Goal: Information Seeking & Learning: Check status

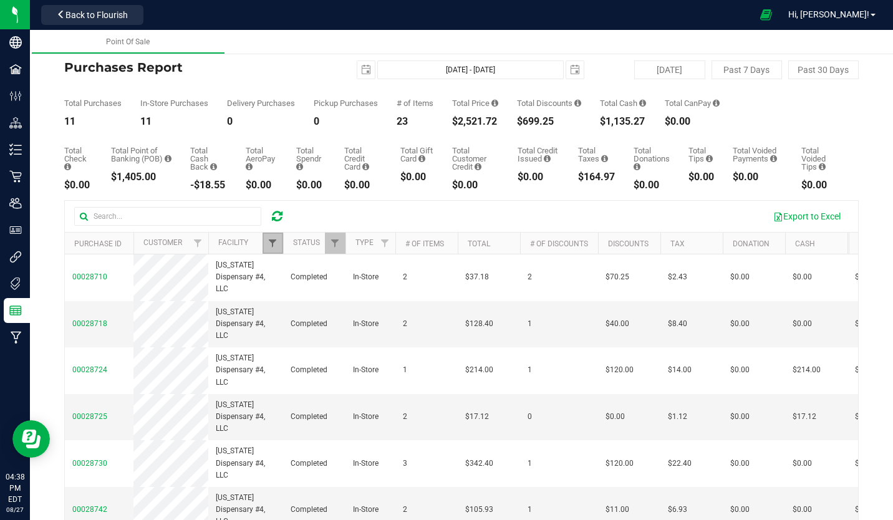
click at [272, 246] on span "Filter" at bounding box center [273, 243] width 10 height 10
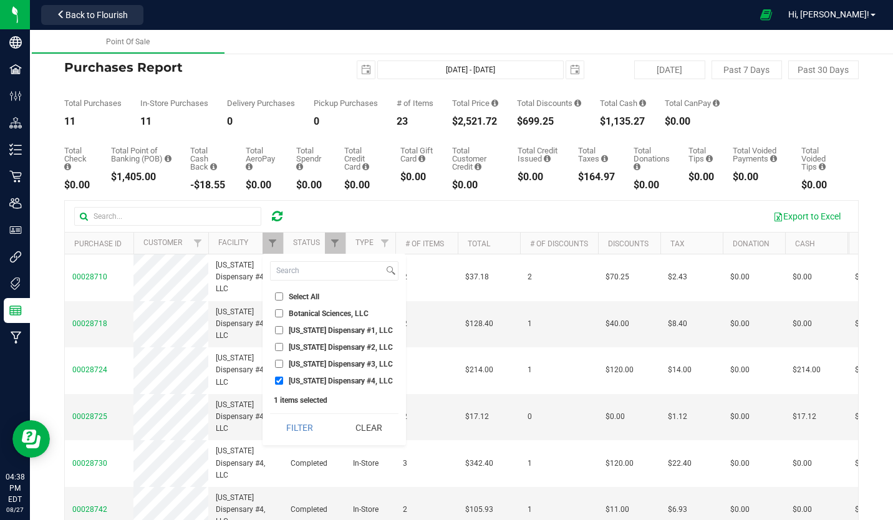
click at [279, 363] on input "Georgia Dispensary #3, LLC" at bounding box center [279, 364] width 8 height 8
checkbox input "true"
click at [280, 382] on input "Georgia Dispensary #4, LLC" at bounding box center [279, 381] width 8 height 8
checkbox input "false"
click at [302, 430] on button "Filter" at bounding box center [300, 427] width 60 height 27
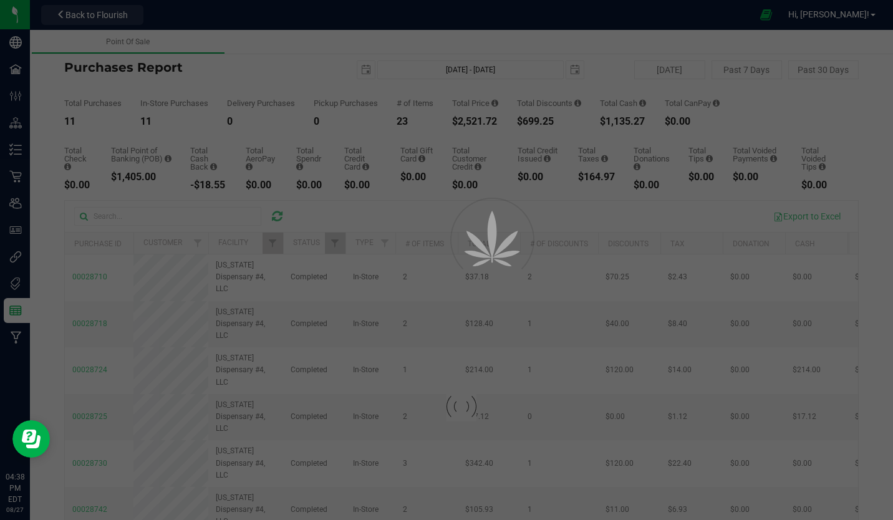
checkbox input "true"
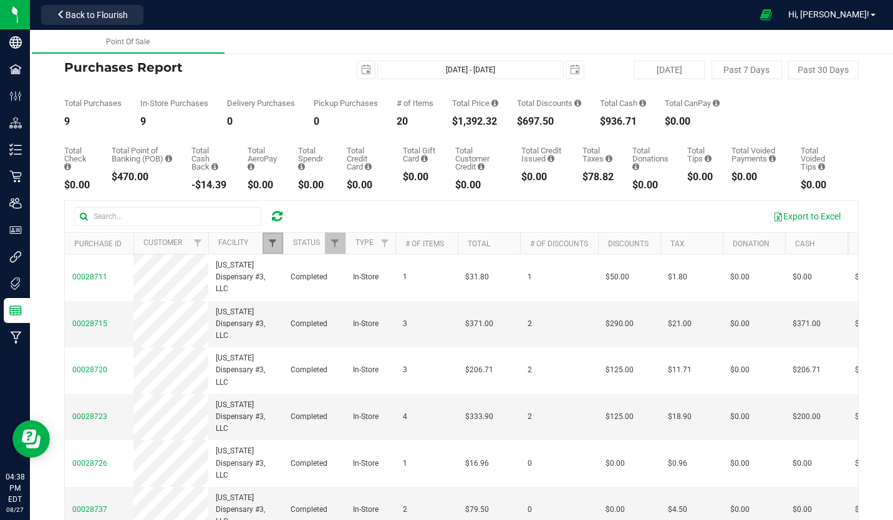
click at [276, 244] on span "Filter" at bounding box center [273, 243] width 10 height 10
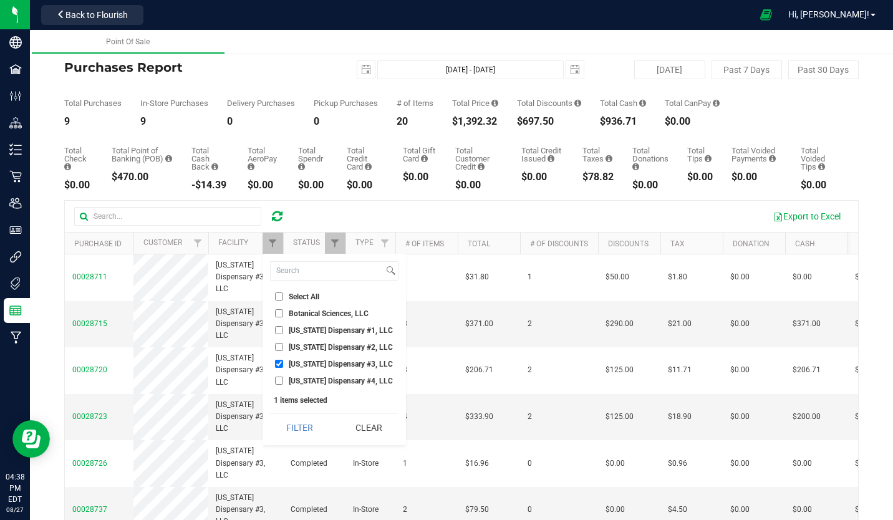
click at [280, 347] on input "Georgia Dispensary #2, LLC" at bounding box center [279, 347] width 8 height 8
checkbox input "true"
click at [279, 365] on input "Georgia Dispensary #3, LLC" at bounding box center [279, 364] width 8 height 8
checkbox input "false"
click at [294, 428] on button "Filter" at bounding box center [300, 427] width 60 height 27
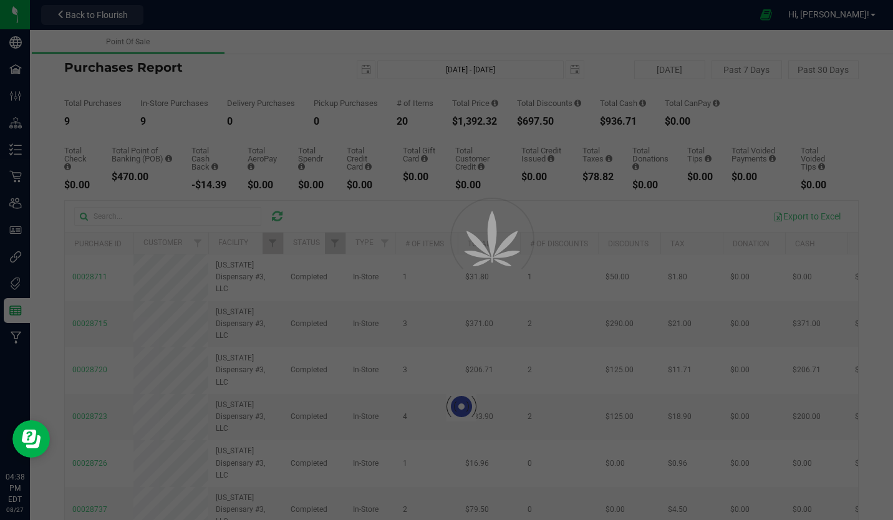
checkbox input "true"
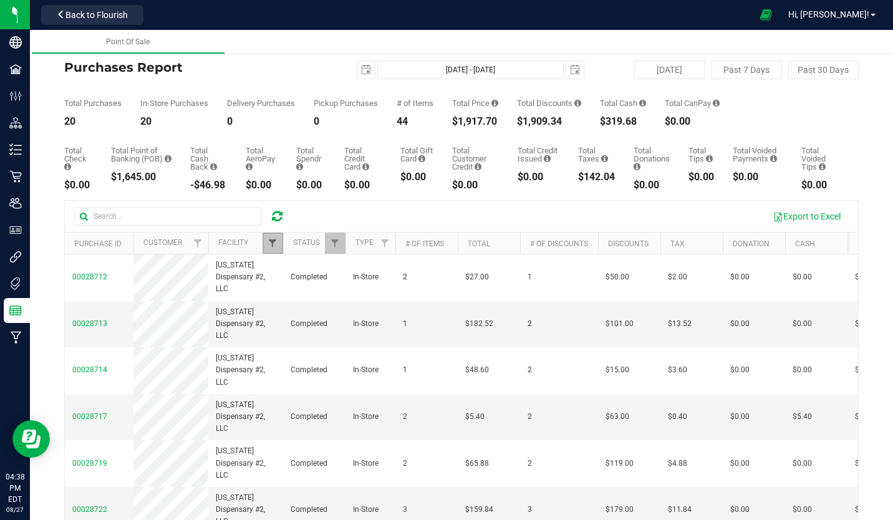
click at [273, 244] on span "Filter" at bounding box center [273, 243] width 10 height 10
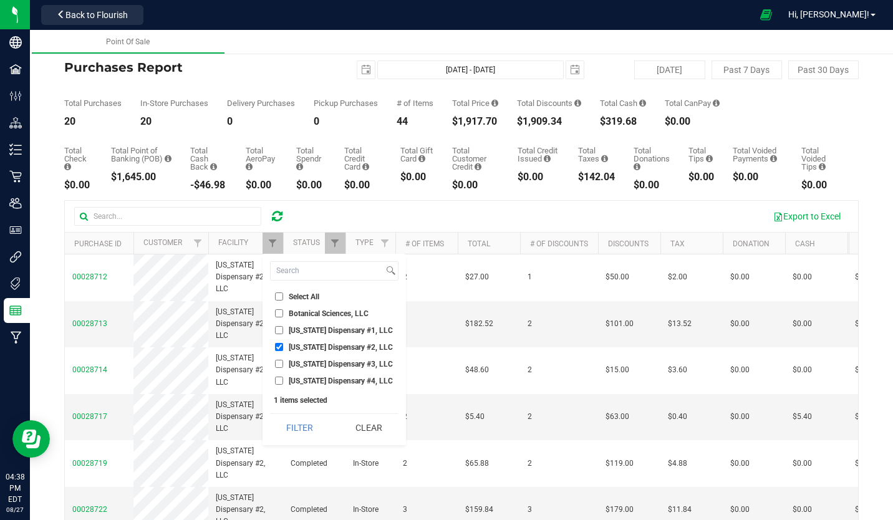
click at [281, 331] on input "Georgia Dispensary #1, LLC" at bounding box center [279, 330] width 8 height 8
checkbox input "true"
click at [277, 347] on input "Georgia Dispensary #2, LLC" at bounding box center [279, 347] width 8 height 8
click at [299, 428] on button "Filter" at bounding box center [300, 427] width 60 height 27
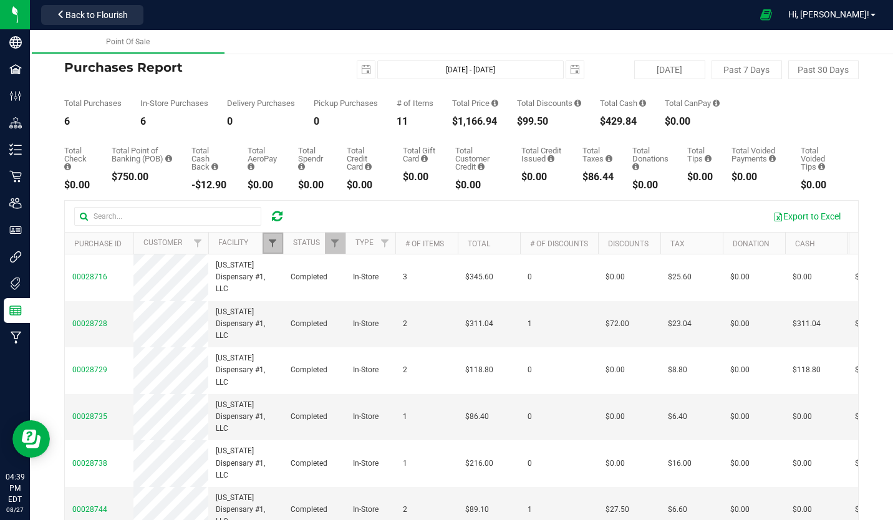
click at [270, 242] on span "Filter" at bounding box center [273, 243] width 10 height 10
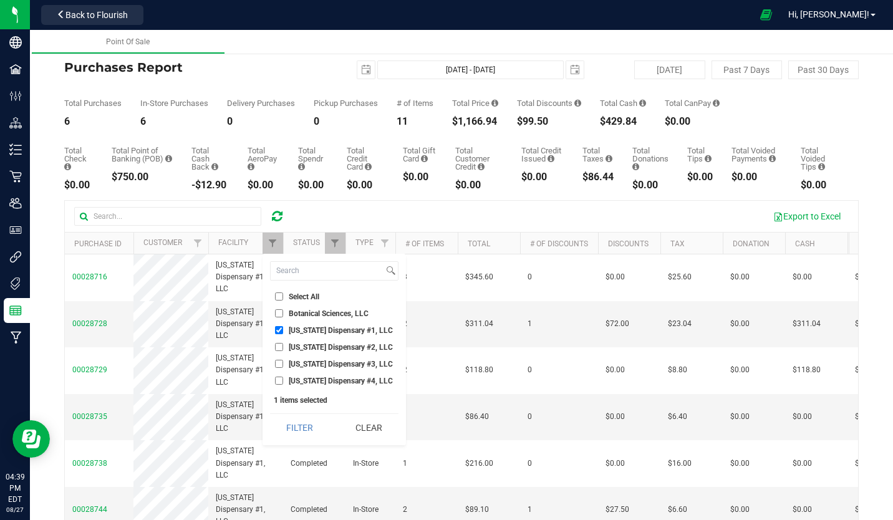
click at [280, 346] on input "Georgia Dispensary #2, LLC" at bounding box center [279, 347] width 8 height 8
checkbox input "true"
click at [278, 329] on input "Georgia Dispensary #1, LLC" at bounding box center [279, 330] width 8 height 8
checkbox input "false"
click at [314, 432] on button "Filter" at bounding box center [300, 427] width 60 height 27
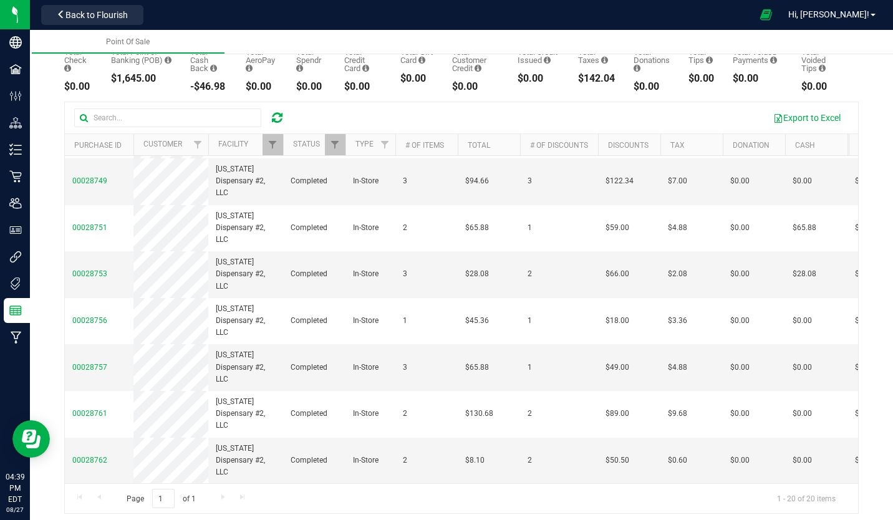
scroll to position [105, 0]
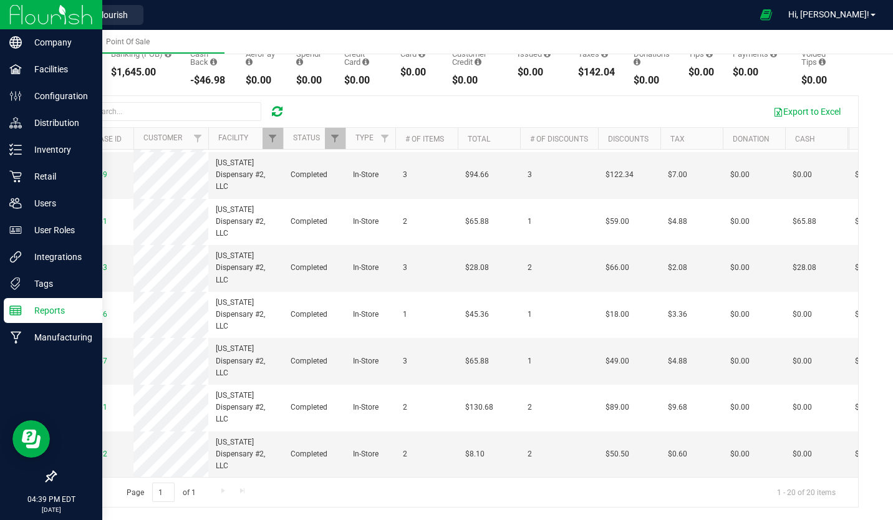
click at [25, 14] on img at bounding box center [51, 14] width 84 height 29
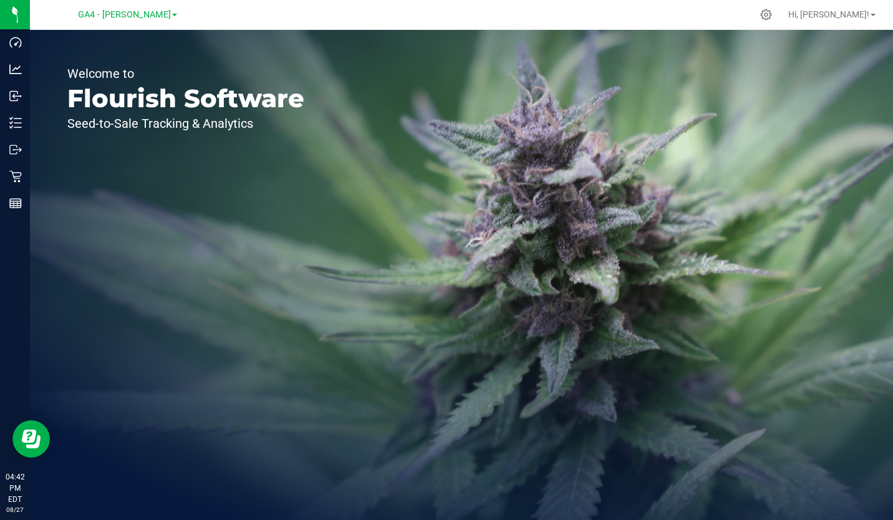
click at [526, 153] on div "Welcome to Flourish Software Seed-to-Sale Tracking & Analytics" at bounding box center [461, 275] width 863 height 490
